Goal: Transaction & Acquisition: Purchase product/service

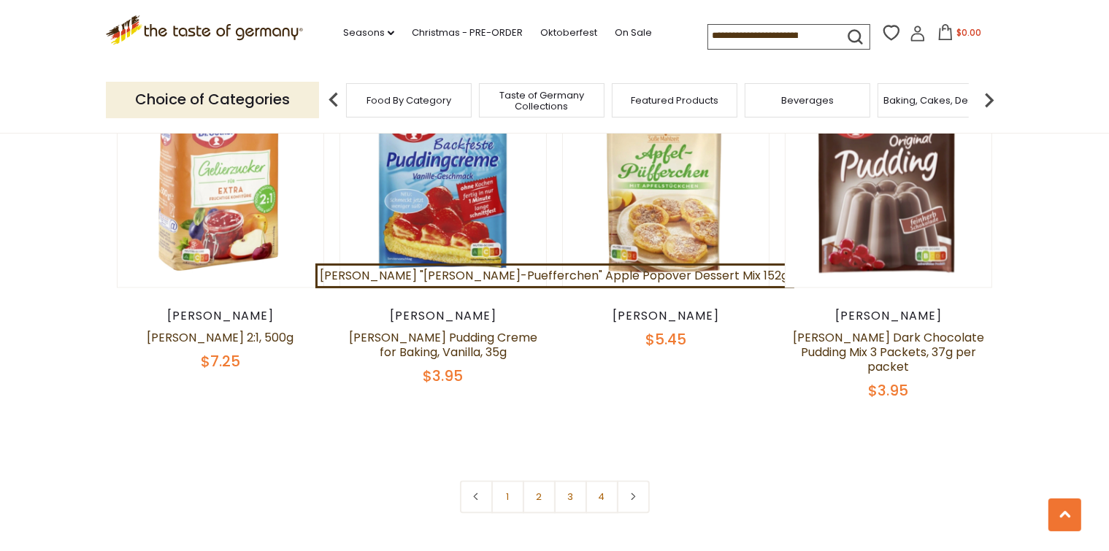
scroll to position [3224, 0]
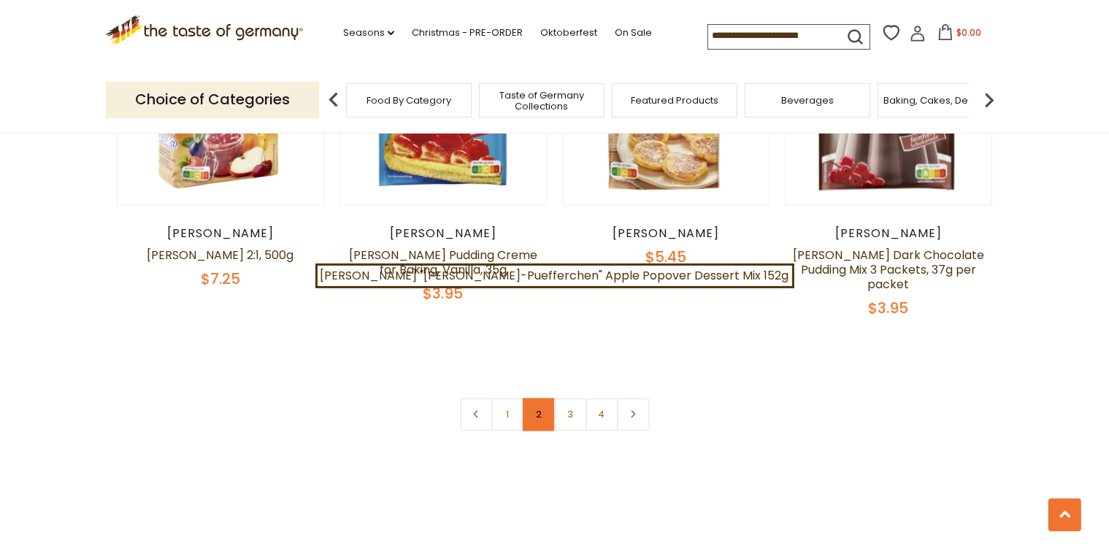
click at [546, 398] on link "2" at bounding box center [539, 414] width 33 height 33
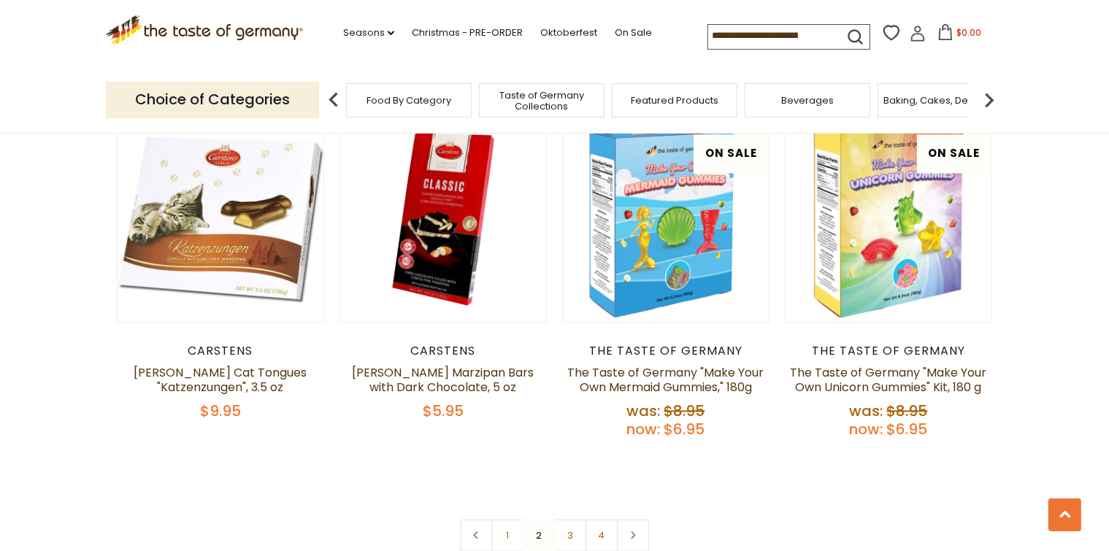
scroll to position [3286, 0]
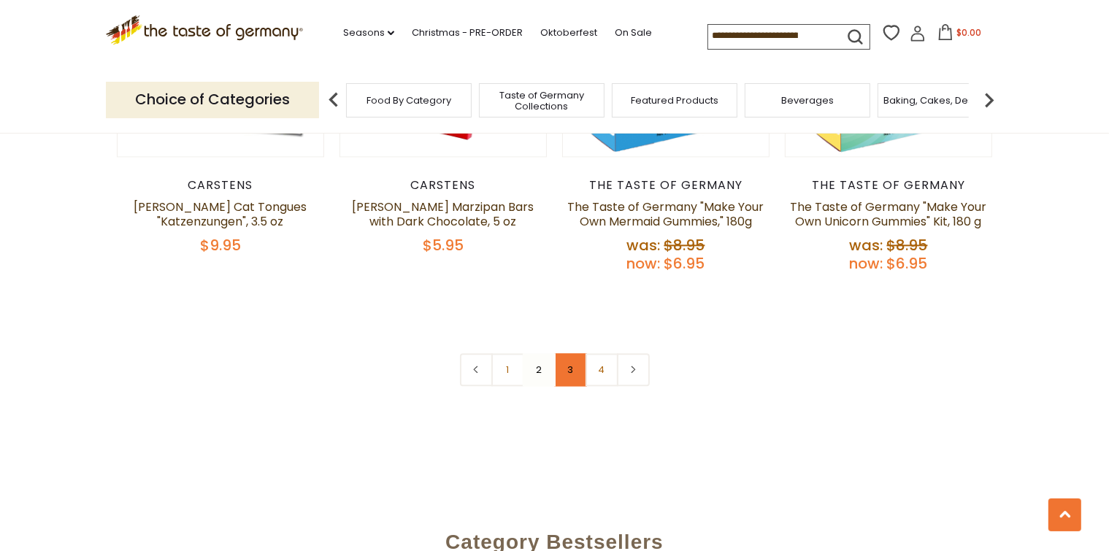
click at [570, 353] on link "3" at bounding box center [570, 369] width 33 height 33
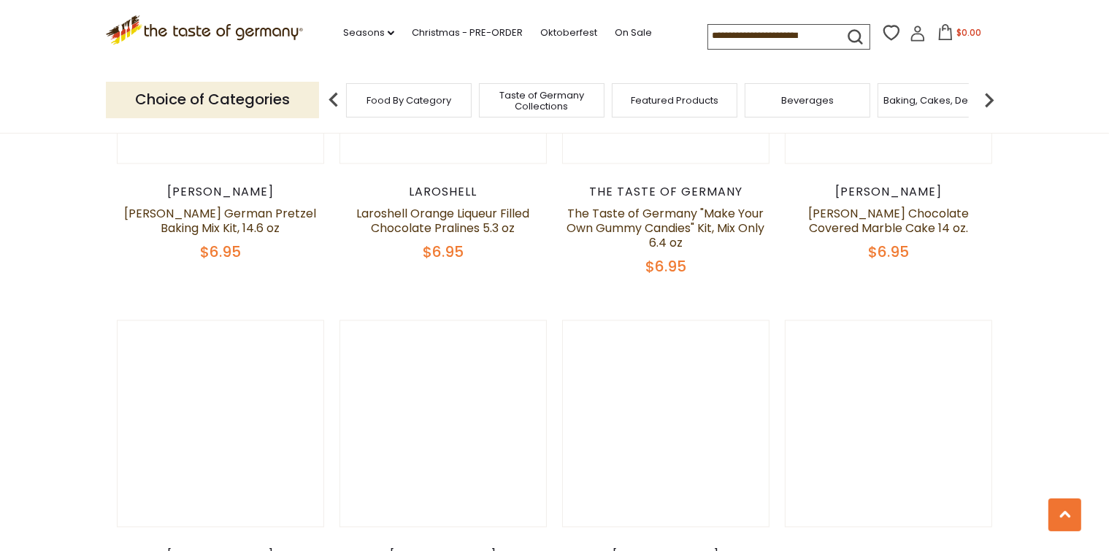
scroll to position [2955, 0]
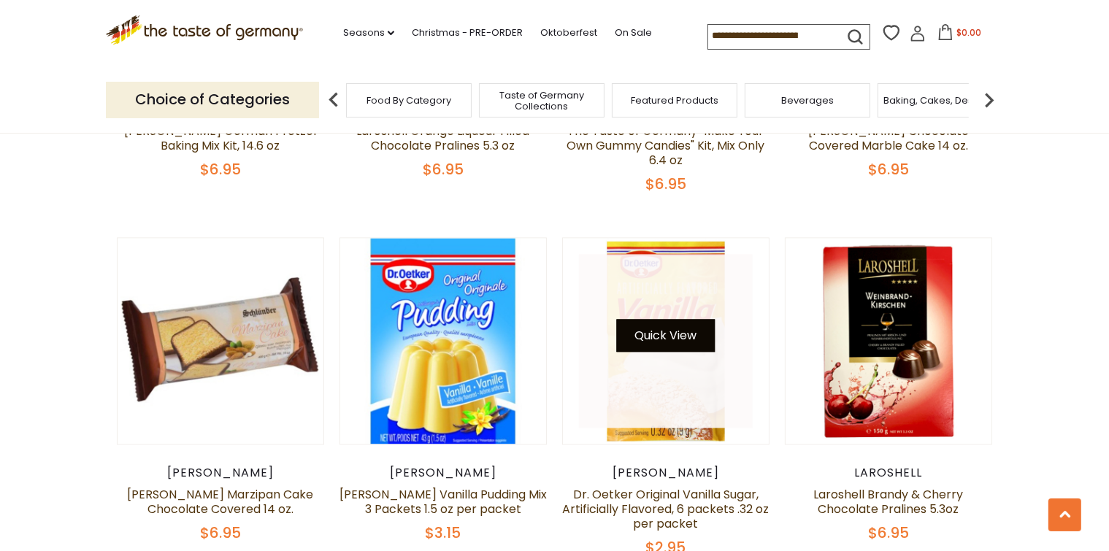
click at [676, 319] on button "Quick View" at bounding box center [666, 335] width 99 height 33
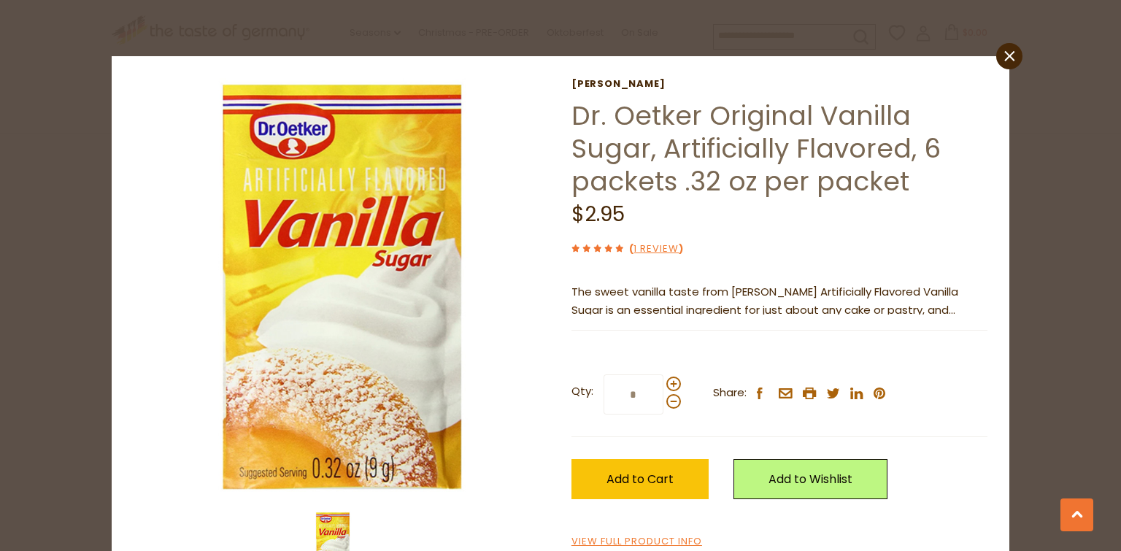
click at [631, 392] on input "*" at bounding box center [634, 394] width 60 height 40
type input "**"
click at [631, 477] on span "Add to Cart" at bounding box center [639, 479] width 67 height 17
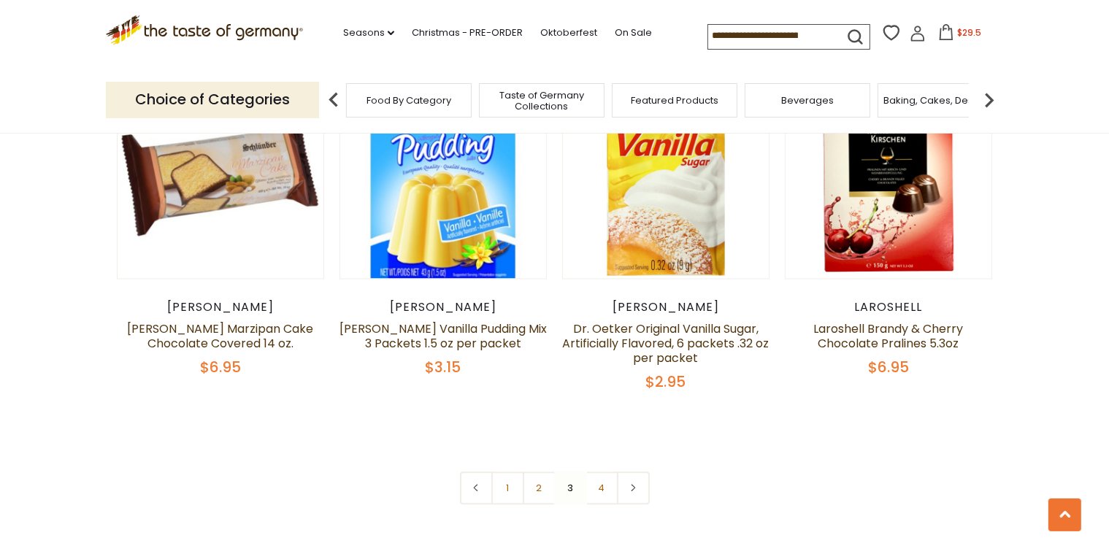
scroll to position [3203, 0]
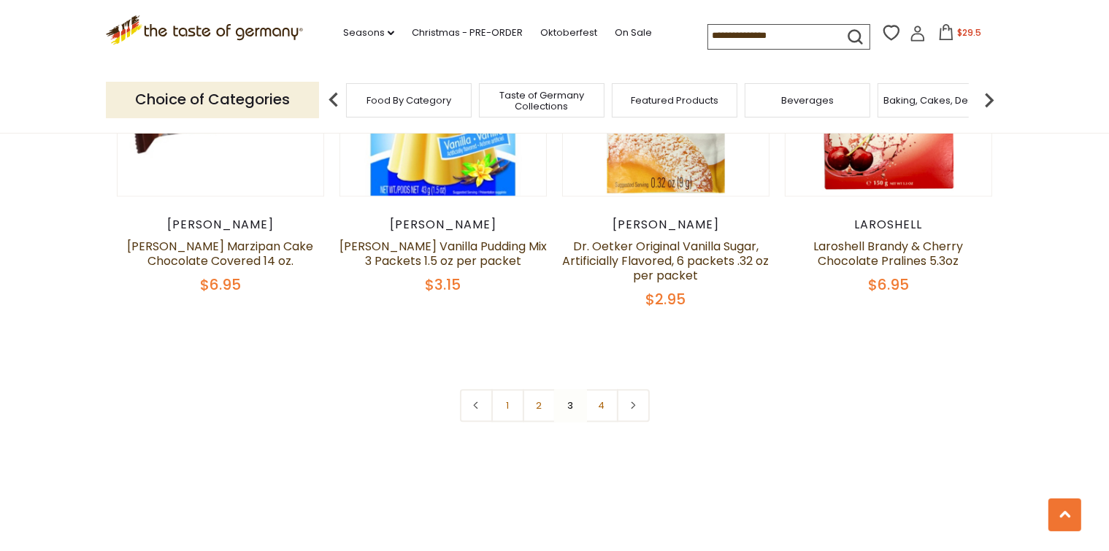
click at [600, 389] on link "4" at bounding box center [601, 405] width 33 height 33
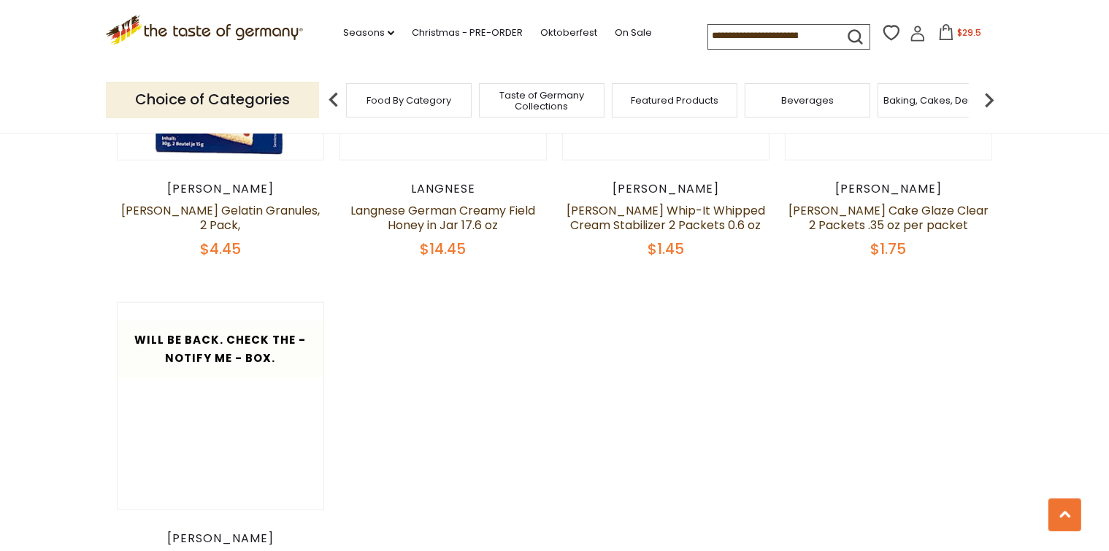
scroll to position [1881, 0]
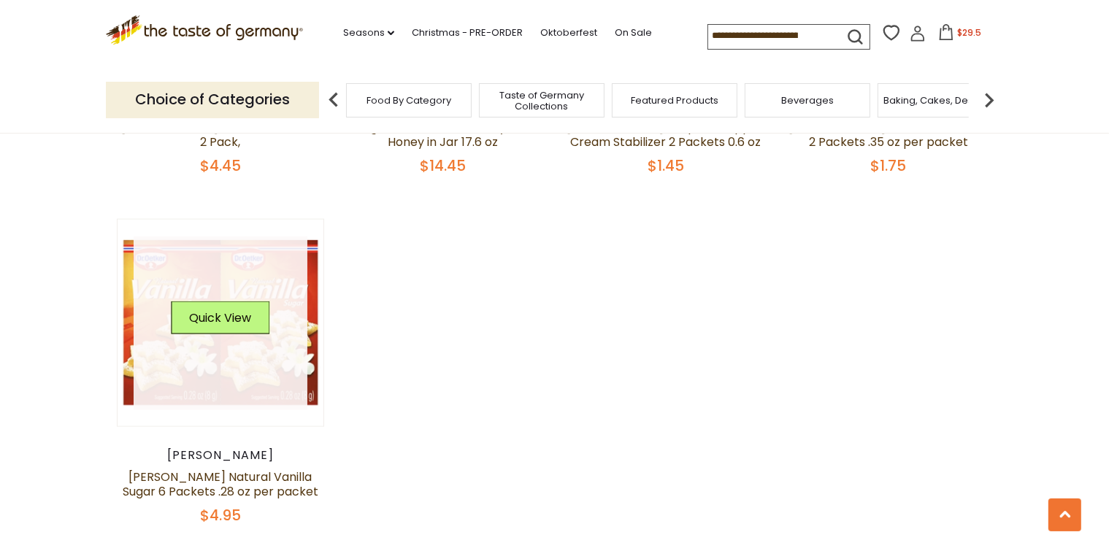
click at [277, 296] on link at bounding box center [221, 323] width 174 height 174
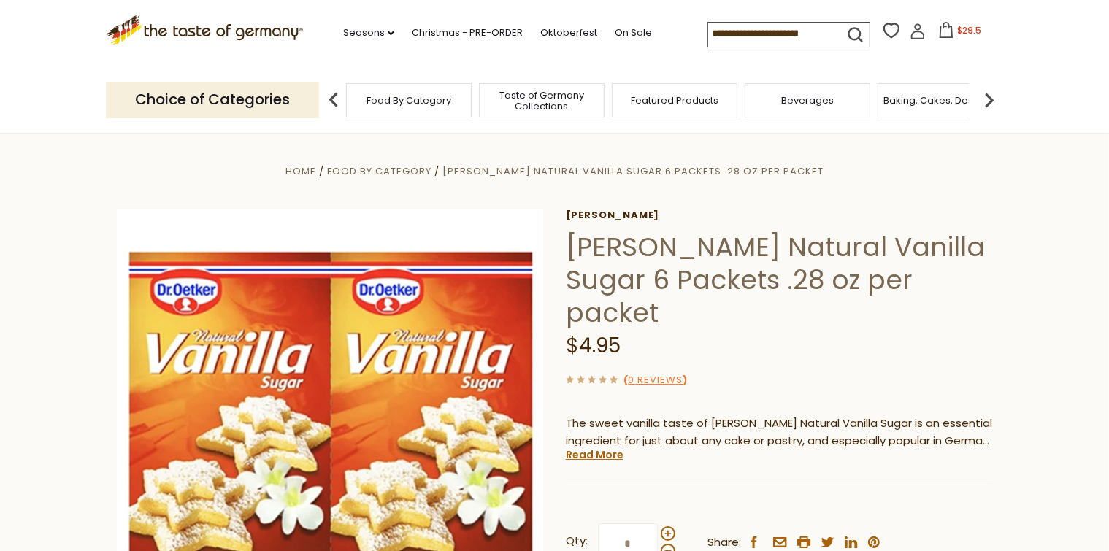
click at [401, 98] on span "Food By Category" at bounding box center [408, 100] width 85 height 11
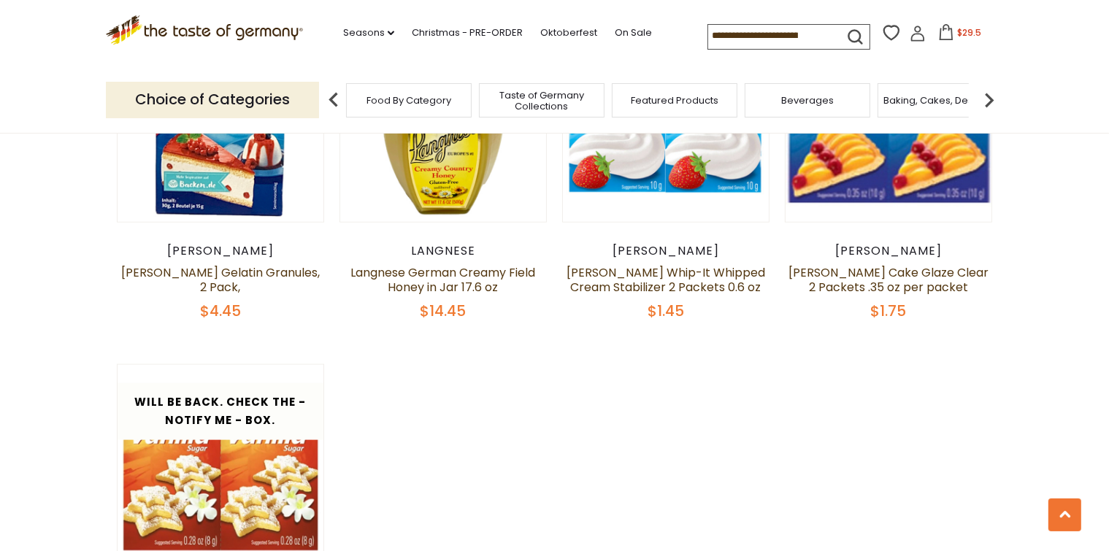
scroll to position [1819, 0]
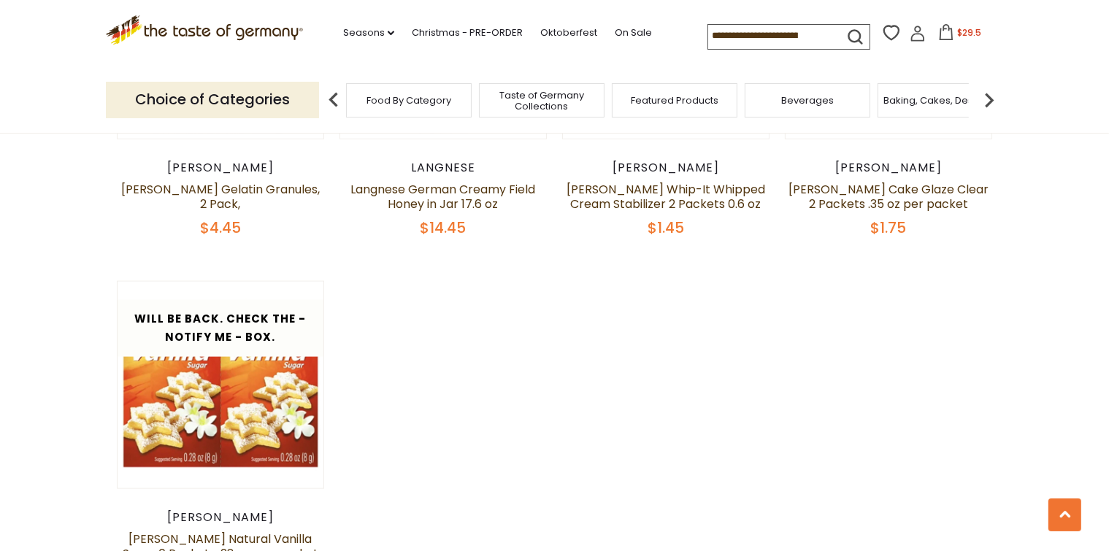
click at [396, 102] on span "Food By Category" at bounding box center [408, 100] width 85 height 11
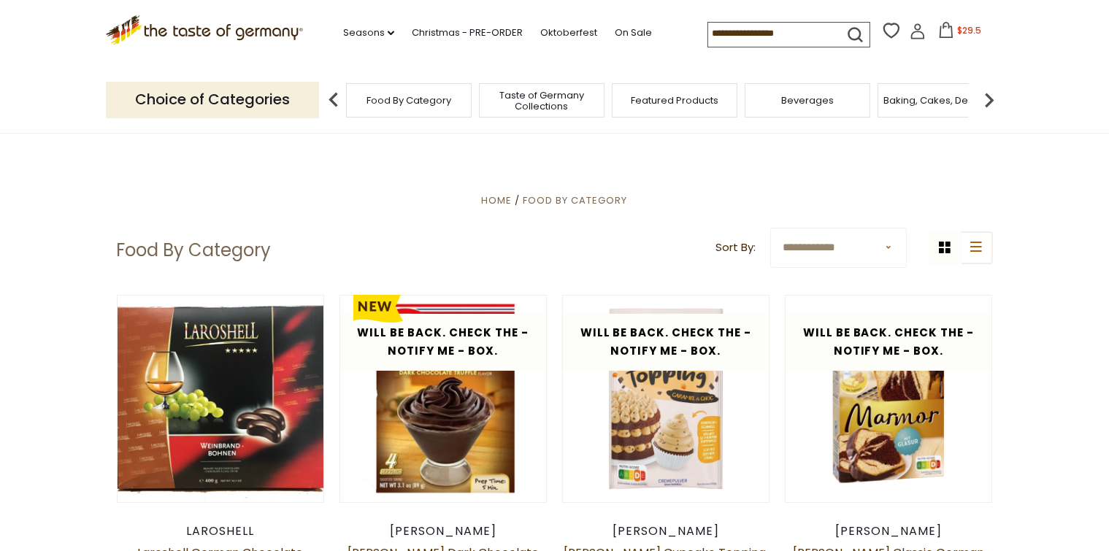
click at [249, 96] on p "Choice of Categories" at bounding box center [212, 100] width 213 height 36
drag, startPoint x: 249, startPoint y: 96, endPoint x: 334, endPoint y: 98, distance: 84.7
click at [334, 98] on img at bounding box center [333, 99] width 29 height 29
click at [415, 106] on div "Food By Category" at bounding box center [402, 100] width 126 height 34
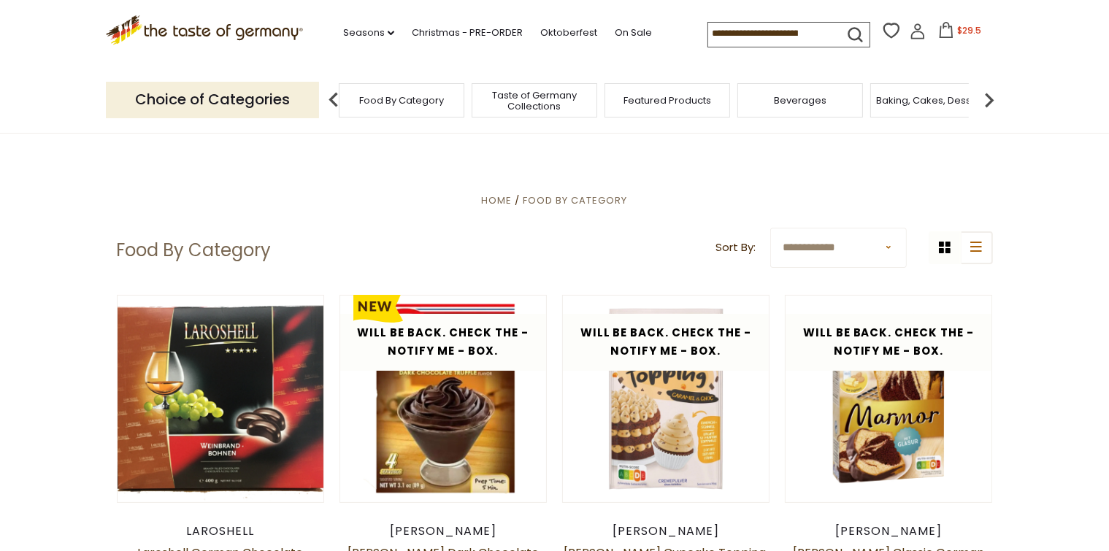
click at [550, 105] on span "Taste of Germany Collections" at bounding box center [534, 101] width 117 height 22
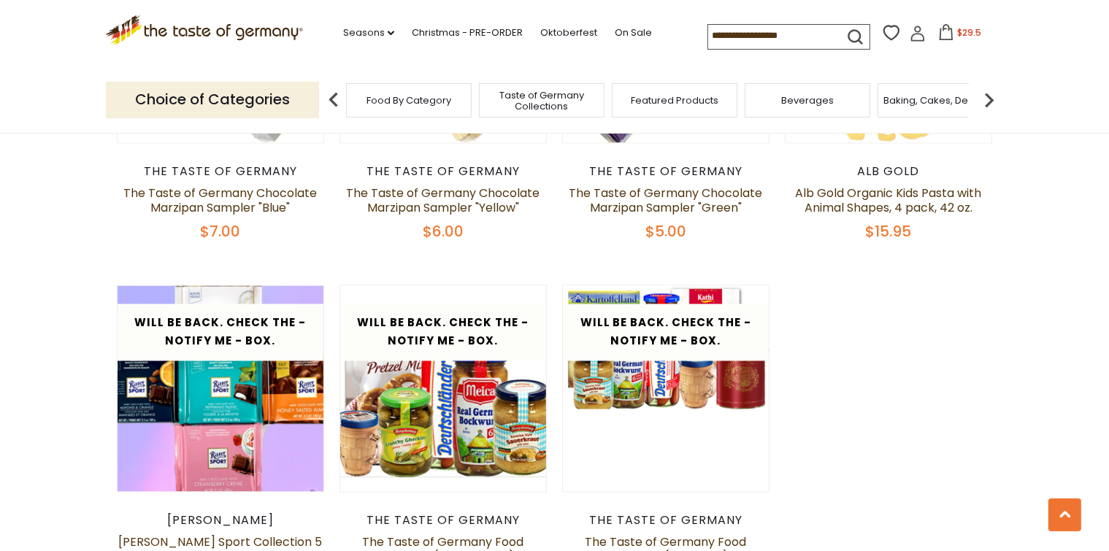
scroll to position [2976, 0]
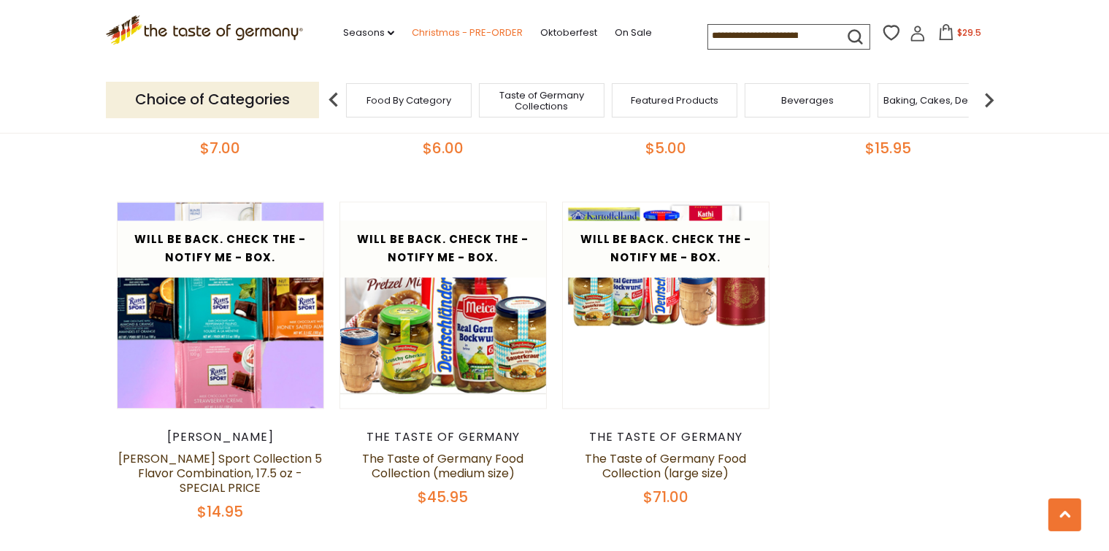
click at [493, 30] on link "Christmas - PRE-ORDER" at bounding box center [467, 33] width 111 height 16
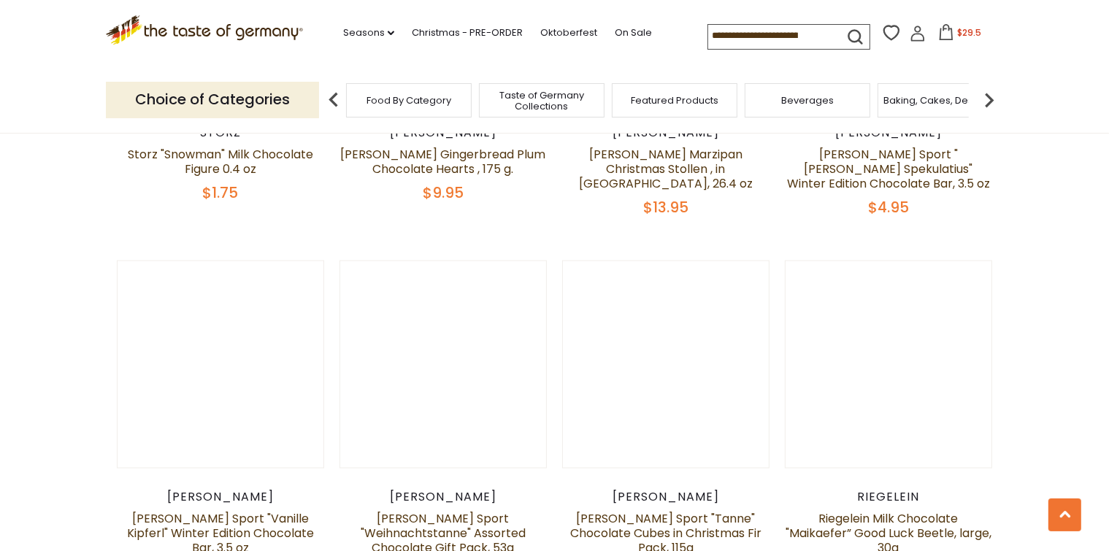
scroll to position [1736, 0]
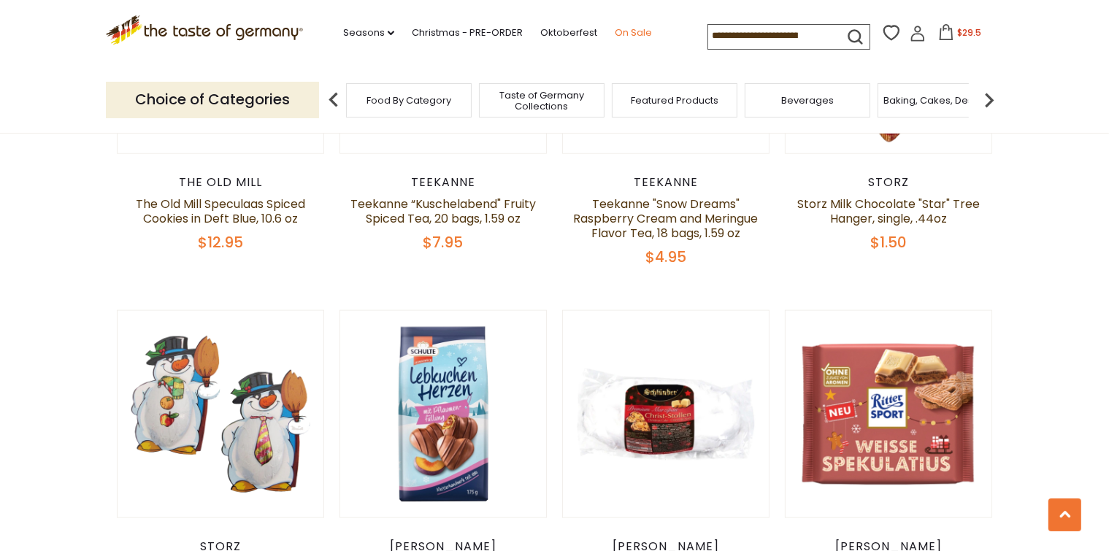
click at [625, 32] on link "On Sale" at bounding box center [633, 33] width 37 height 16
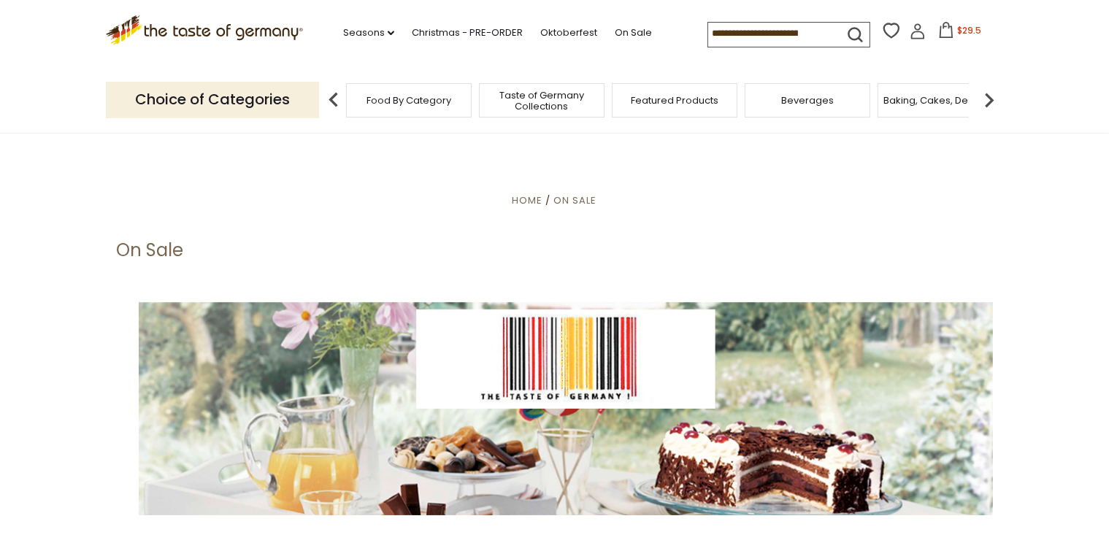
click at [708, 32] on input at bounding box center [769, 33] width 123 height 20
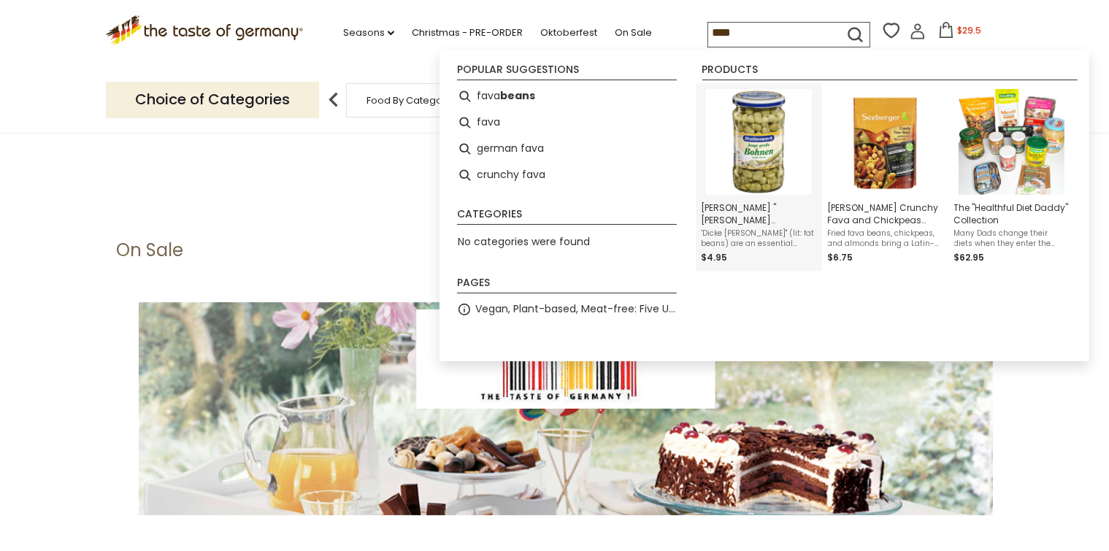
type input "****"
click at [750, 138] on img "Instant Search Results" at bounding box center [759, 142] width 106 height 106
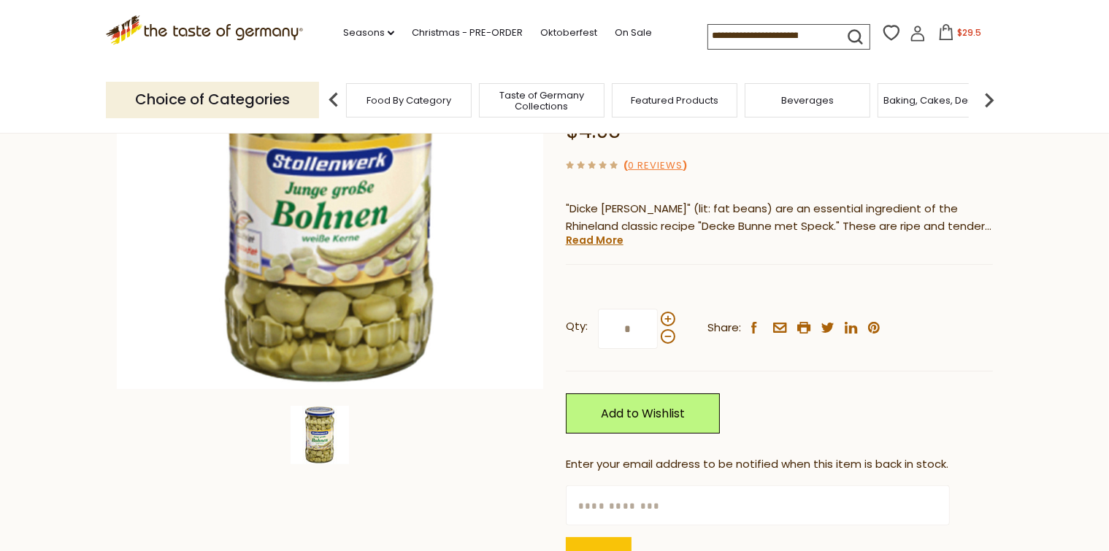
scroll to position [331, 0]
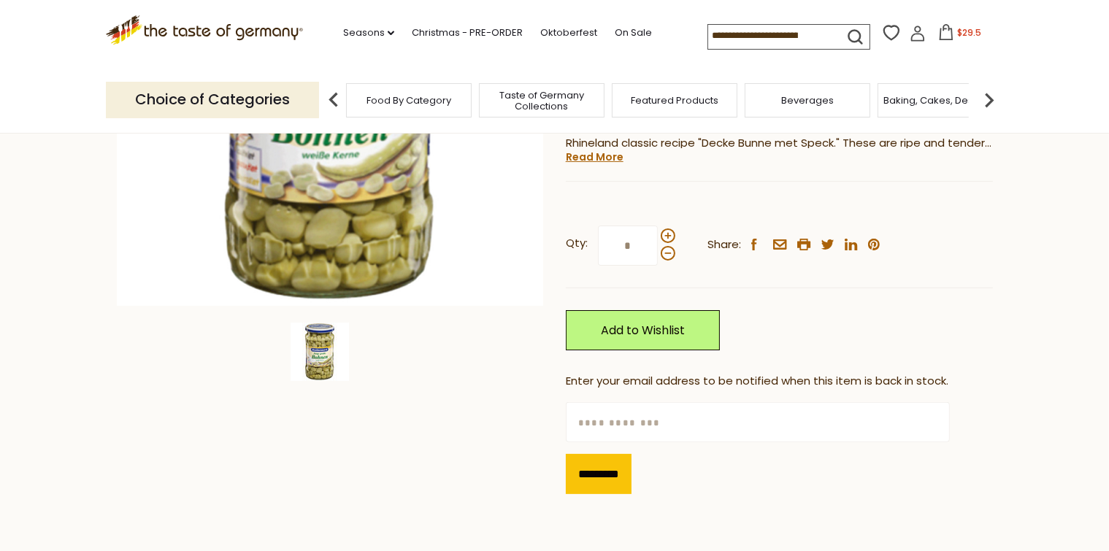
click at [575, 402] on input "text" at bounding box center [758, 422] width 384 height 40
type input "**********"
click at [587, 454] on input "*********" at bounding box center [599, 474] width 66 height 40
